Goal: Task Accomplishment & Management: Manage account settings

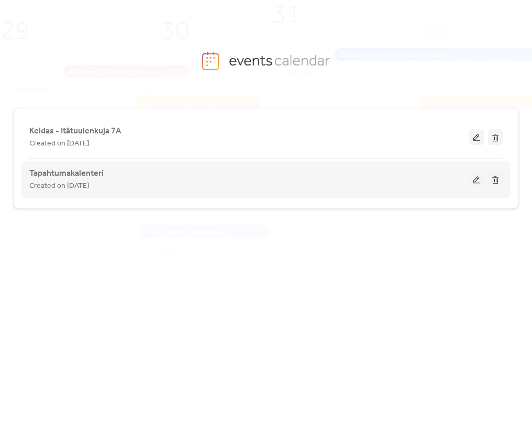
click at [478, 176] on button at bounding box center [476, 180] width 15 height 16
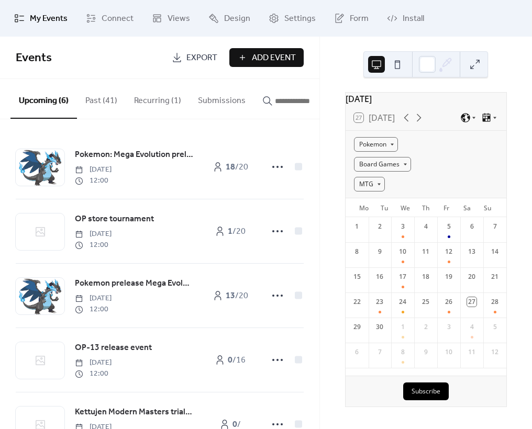
click at [482, 387] on div "Subscribe" at bounding box center [425, 391] width 161 height 31
click at [418, 124] on icon at bounding box center [418, 117] width 13 height 13
drag, startPoint x: 355, startPoint y: 409, endPoint x: 369, endPoint y: 371, distance: 41.4
click at [355, 407] on div "Subscribe" at bounding box center [425, 391] width 161 height 31
click at [464, 242] on div "4" at bounding box center [471, 229] width 23 height 25
